Goal: Use online tool/utility: Utilize a website feature to perform a specific function

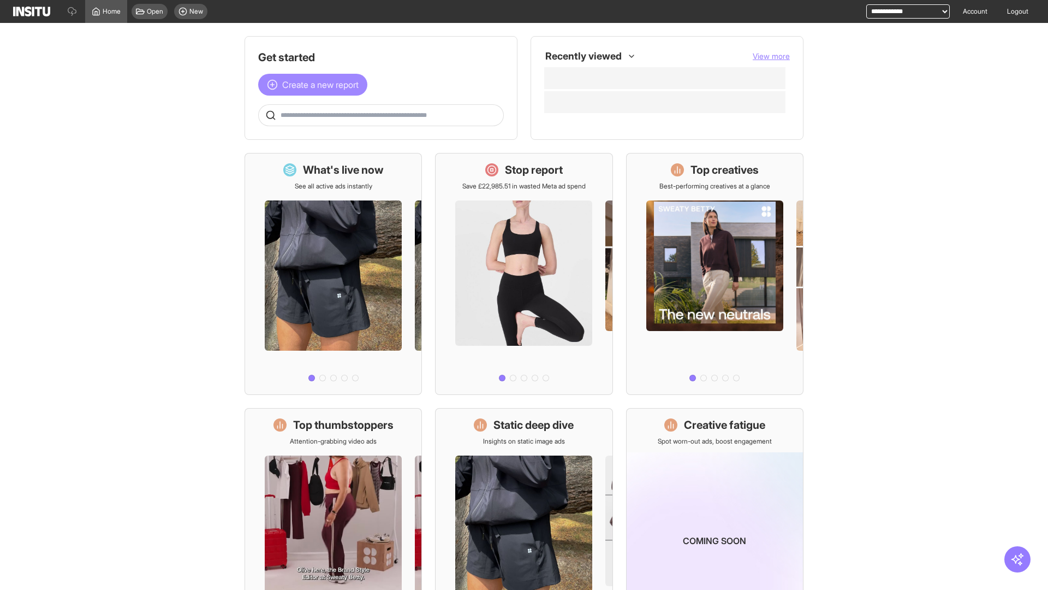
click at [316, 85] on span "Create a new report" at bounding box center [320, 84] width 76 height 13
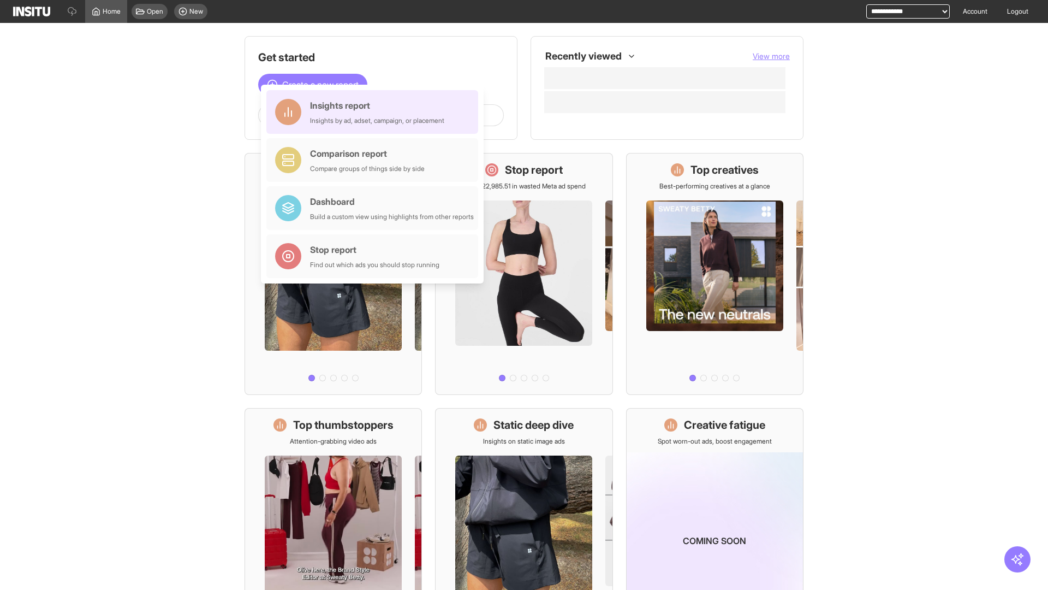
click at [375, 112] on div "Insights report Insights by ad, adset, campaign, or placement" at bounding box center [377, 112] width 134 height 26
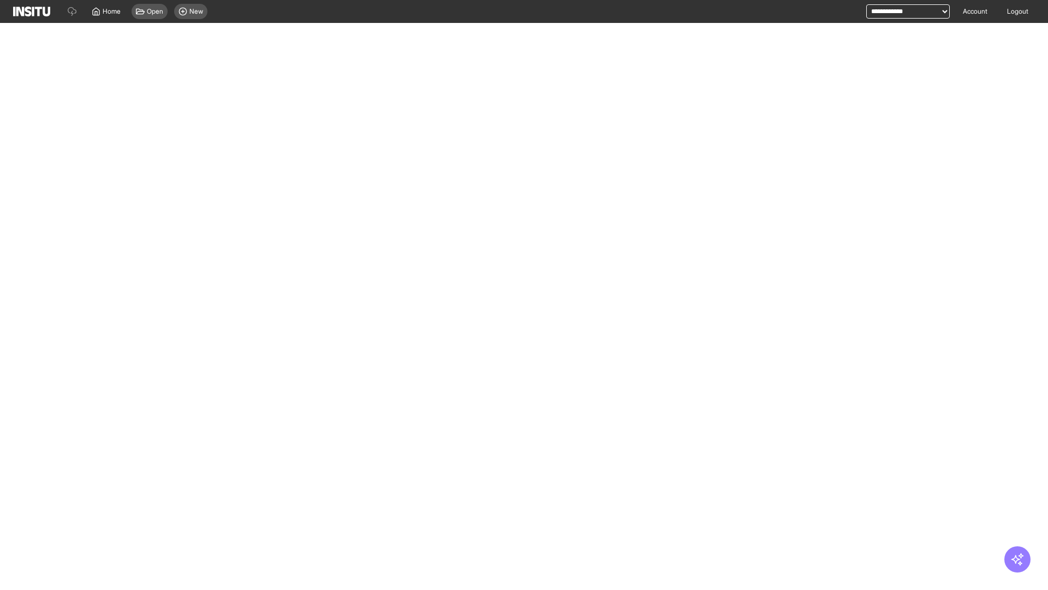
select select "**"
